Goal: Information Seeking & Learning: Learn about a topic

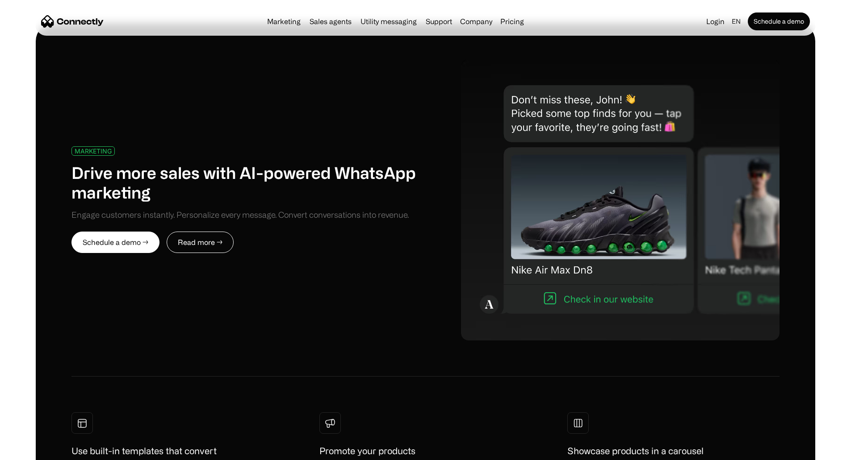
scroll to position [447, 0]
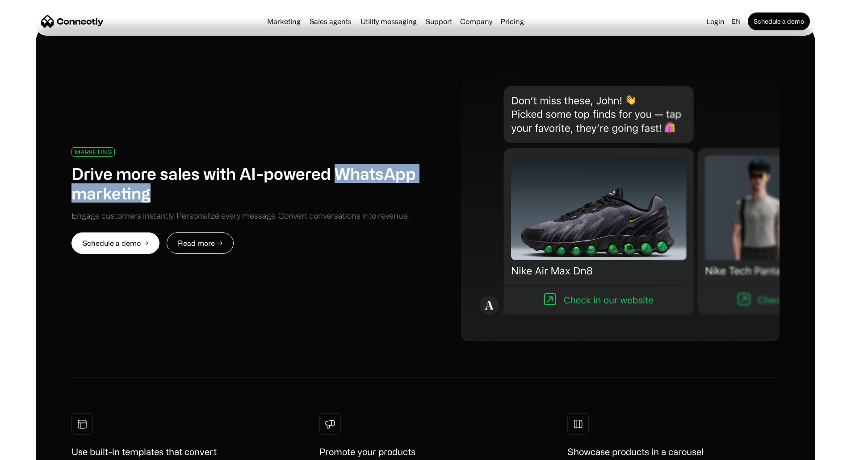
drag, startPoint x: 280, startPoint y: 159, endPoint x: 88, endPoint y: 158, distance: 192.5
click at [88, 158] on div "MARKETING Drive more sales with AI-powered WhatsApp marketing Engage customers …" at bounding box center [425, 329] width 779 height 611
click at [200, 164] on h1 "Drive more sales with AI-powered WhatsApp marketing" at bounding box center [248, 183] width 354 height 38
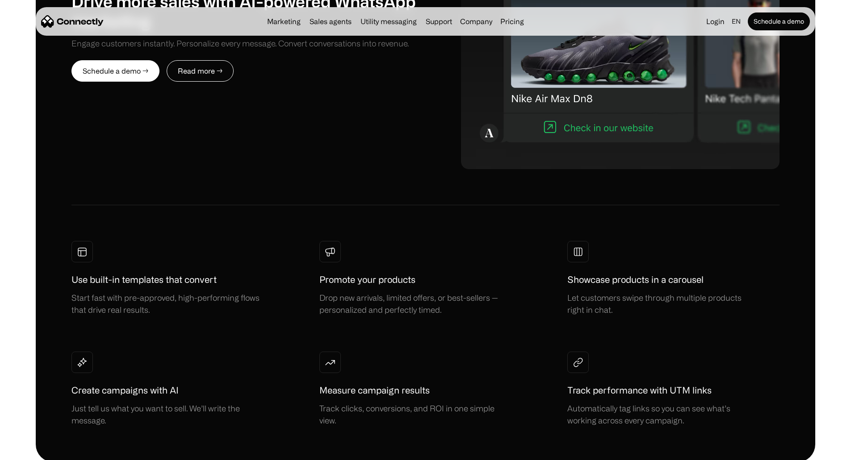
scroll to position [625, 0]
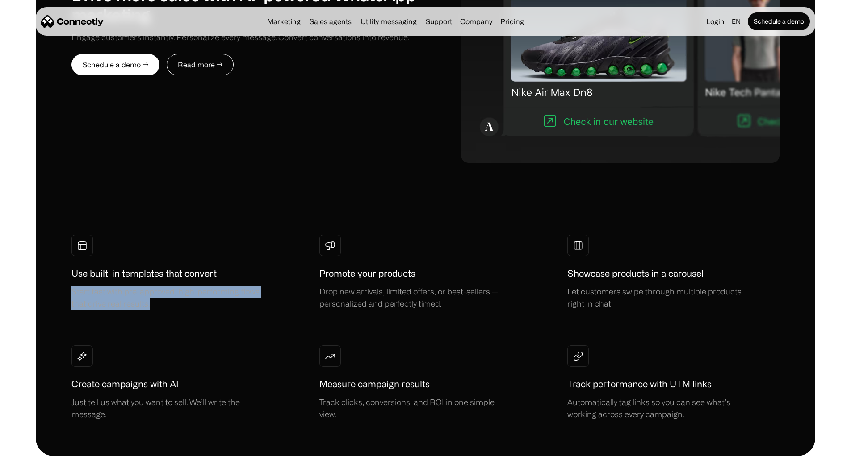
drag, startPoint x: 100, startPoint y: 248, endPoint x: 184, endPoint y: 259, distance: 84.7
click at [184, 286] on div "Start fast with pre-approved, high-performing flows that drive real results." at bounding box center [167, 298] width 192 height 24
drag, startPoint x: 184, startPoint y: 259, endPoint x: 289, endPoint y: 245, distance: 105.5
click at [185, 286] on div "Start fast with pre-approved, high-performing flows that drive real results." at bounding box center [167, 298] width 192 height 24
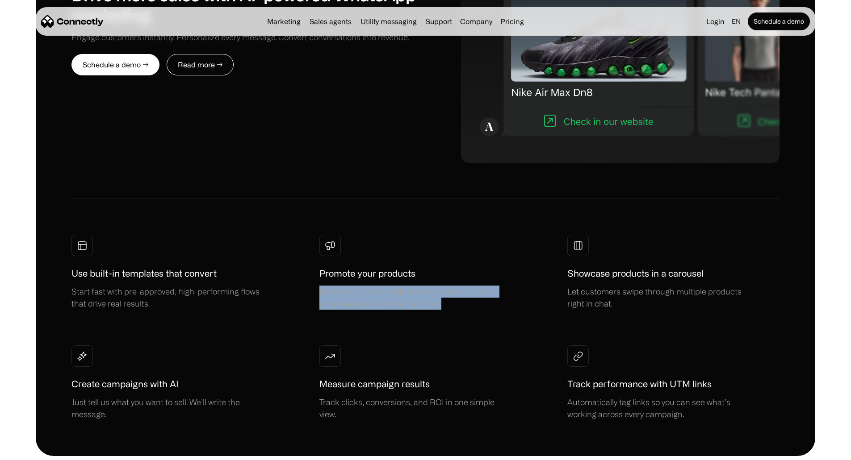
drag, startPoint x: 327, startPoint y: 246, endPoint x: 454, endPoint y: 257, distance: 127.3
click at [454, 257] on div "Use built-in templates that convert Start fast with pre-approved, high-performi…" at bounding box center [425, 328] width 708 height 186
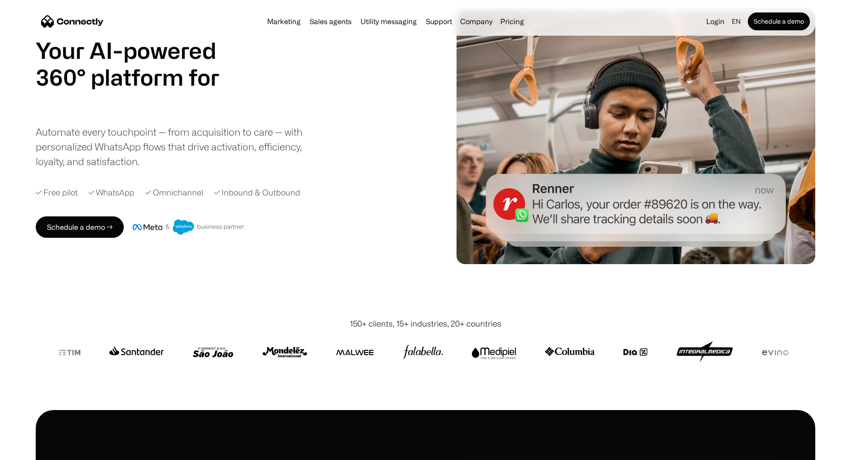
scroll to position [45, 0]
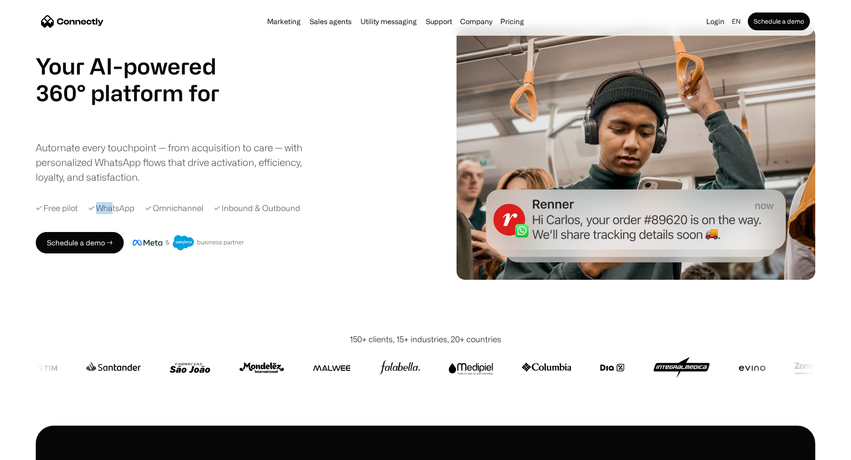
drag, startPoint x: 126, startPoint y: 223, endPoint x: 153, endPoint y: 223, distance: 26.8
click at [134, 214] on div "✓ WhatsApp" at bounding box center [111, 208] width 46 height 12
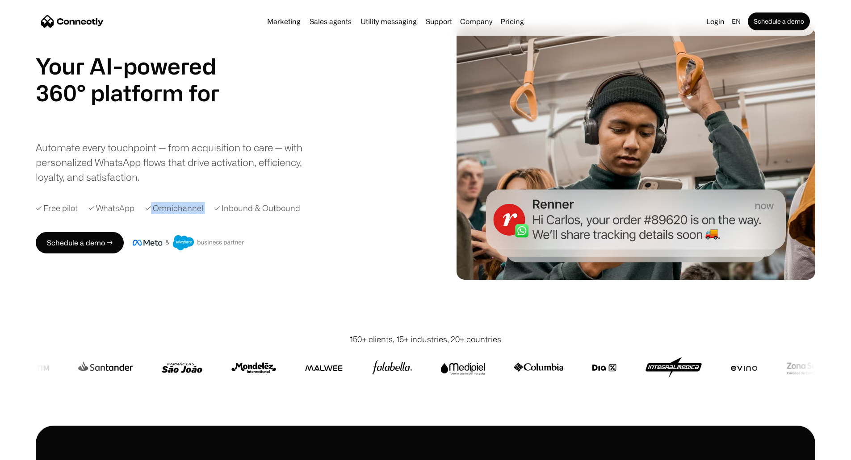
drag, startPoint x: 186, startPoint y: 220, endPoint x: 286, endPoint y: 218, distance: 100.0
click at [248, 214] on div "✓ Free pilot ✓ WhatsApp ✓ Omnichannel ✓ Inbound & Outbound" at bounding box center [238, 208] width 405 height 12
drag, startPoint x: 292, startPoint y: 218, endPoint x: 355, endPoint y: 220, distance: 63.0
click at [355, 214] on div "✓ Free pilot ✓ WhatsApp ✓ Omnichannel ✓ Inbound & Outbound" at bounding box center [238, 208] width 405 height 12
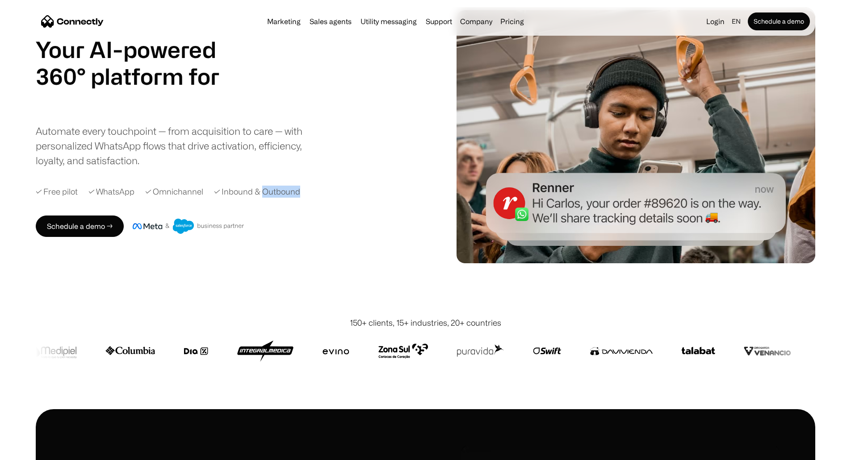
scroll to position [0, 0]
